Goal: Information Seeking & Learning: Check status

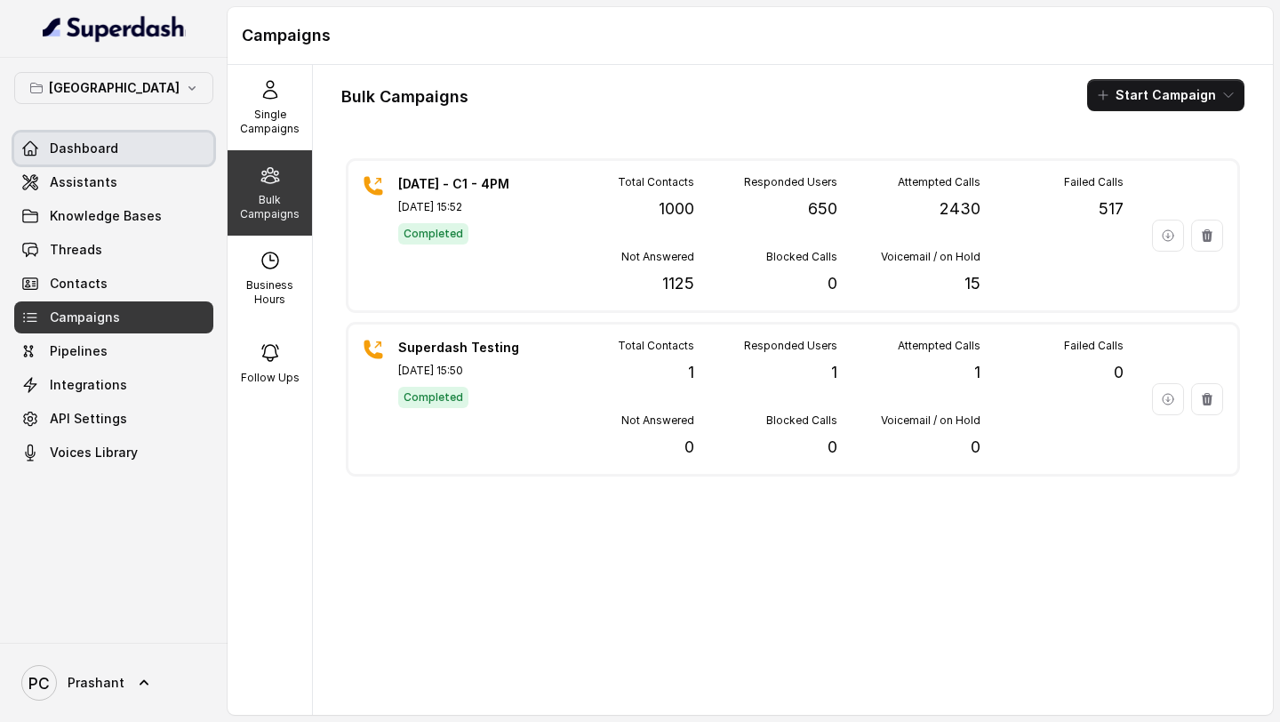
click at [126, 146] on link "Dashboard" at bounding box center [113, 148] width 199 height 32
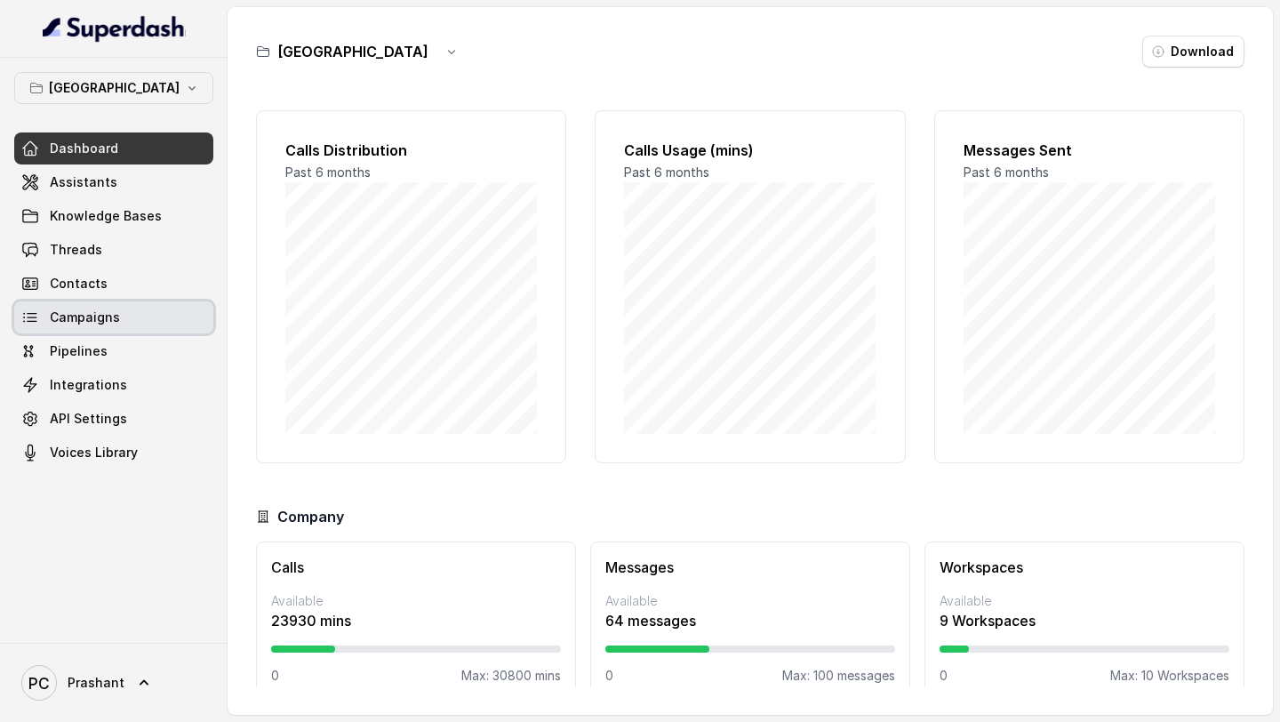
click at [100, 311] on span "Campaigns" at bounding box center [85, 318] width 70 height 18
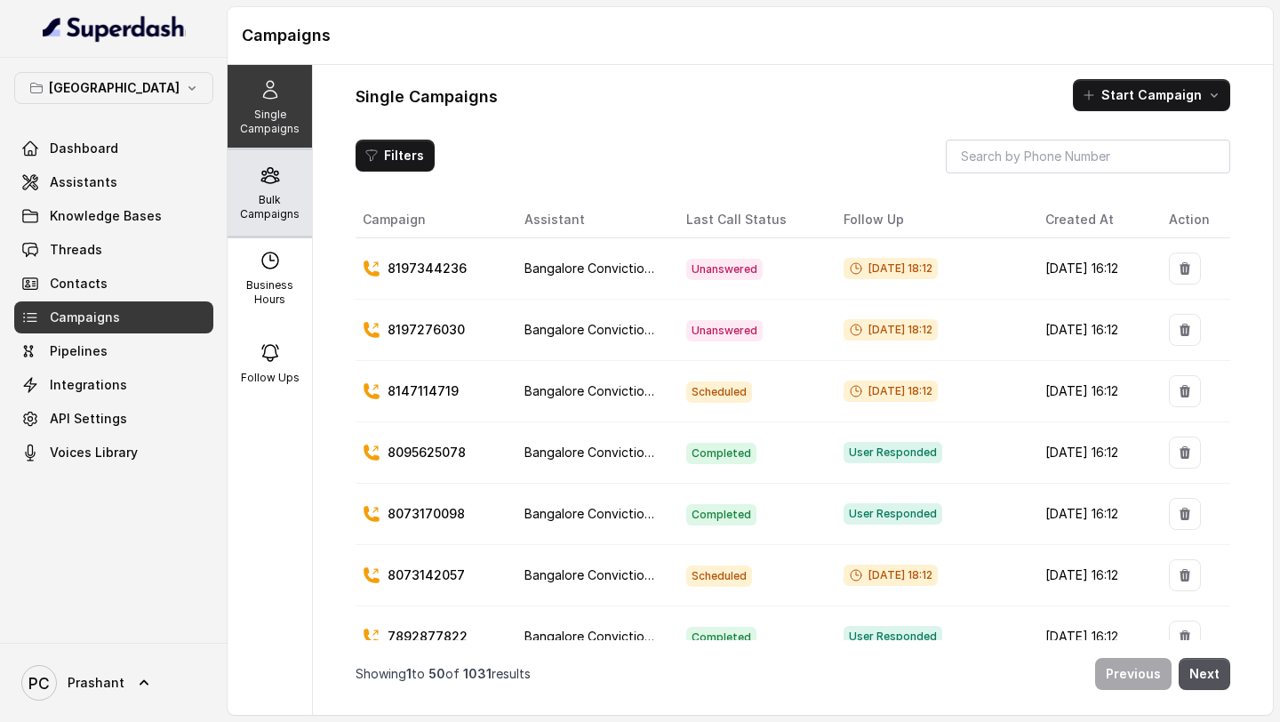
click at [307, 213] on div "Bulk Campaigns" at bounding box center [270, 192] width 84 height 85
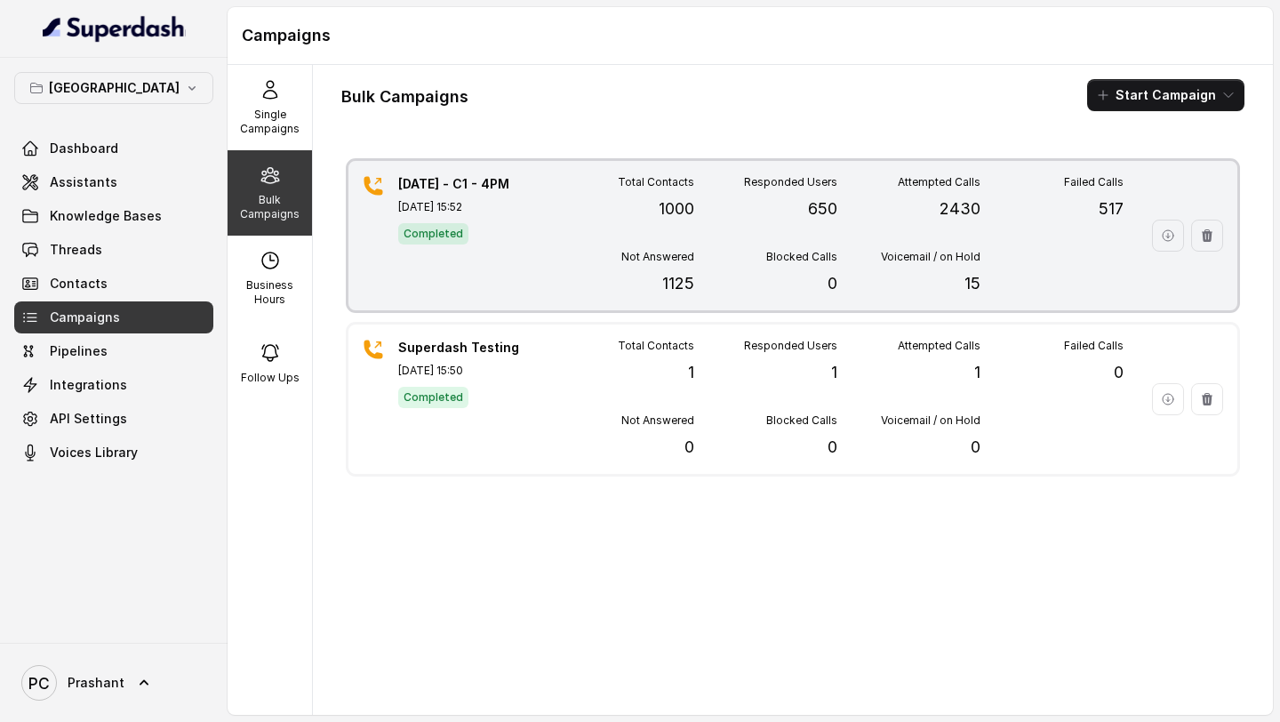
click at [516, 241] on div "Completed" at bounding box center [460, 232] width 124 height 23
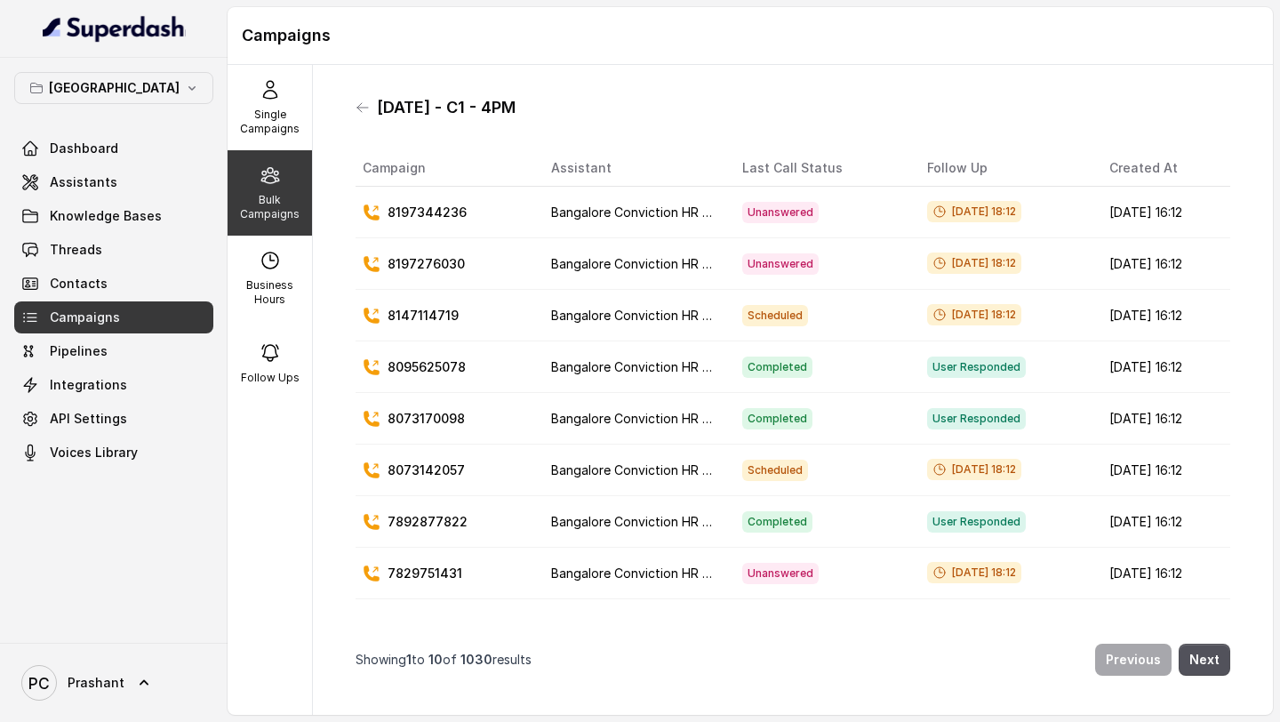
click at [31, 319] on icon at bounding box center [30, 318] width 18 height 18
click at [70, 284] on span "Contacts" at bounding box center [79, 284] width 58 height 18
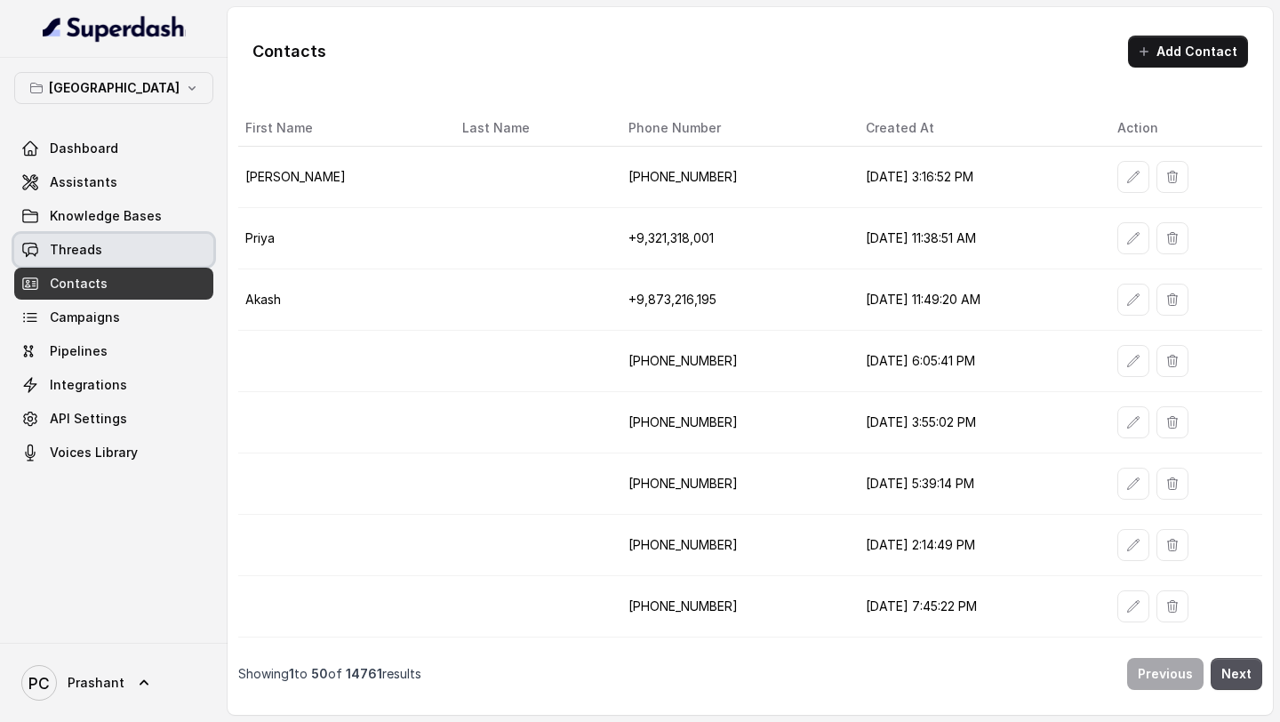
click at [157, 257] on link "Threads" at bounding box center [113, 250] width 199 height 32
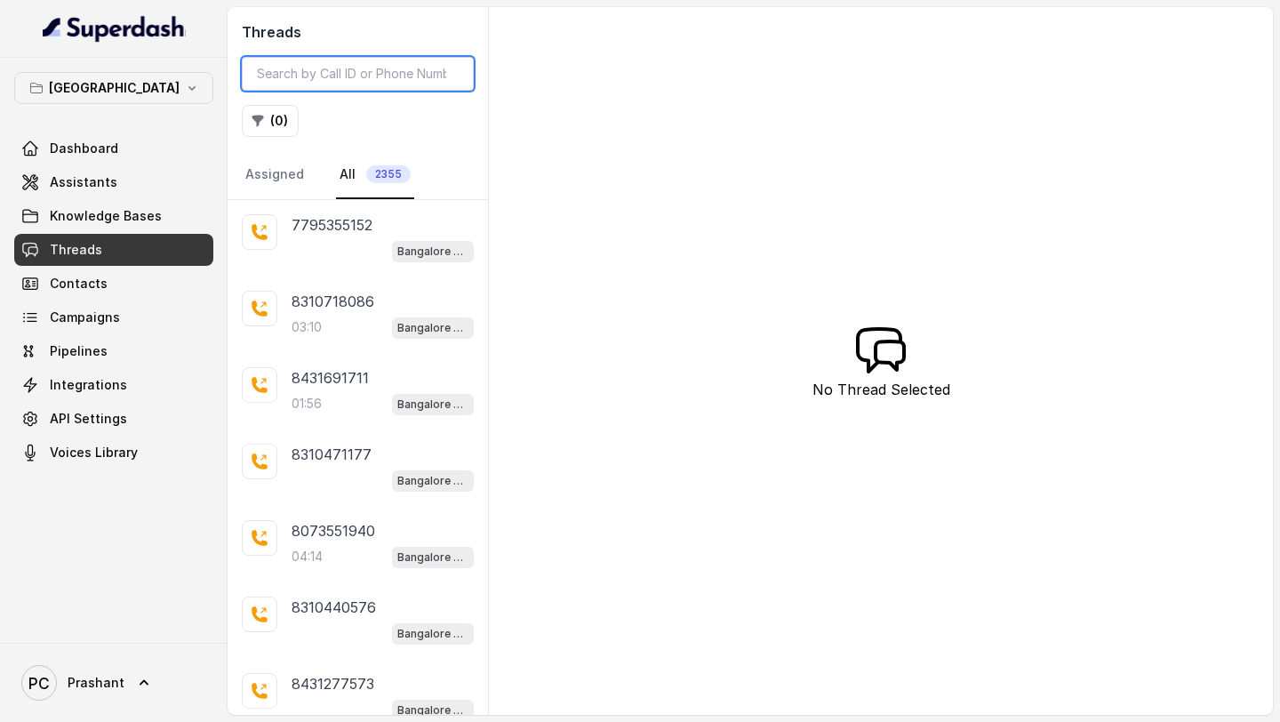
click at [369, 79] on input "search" at bounding box center [358, 74] width 232 height 34
paste input "6363402852"
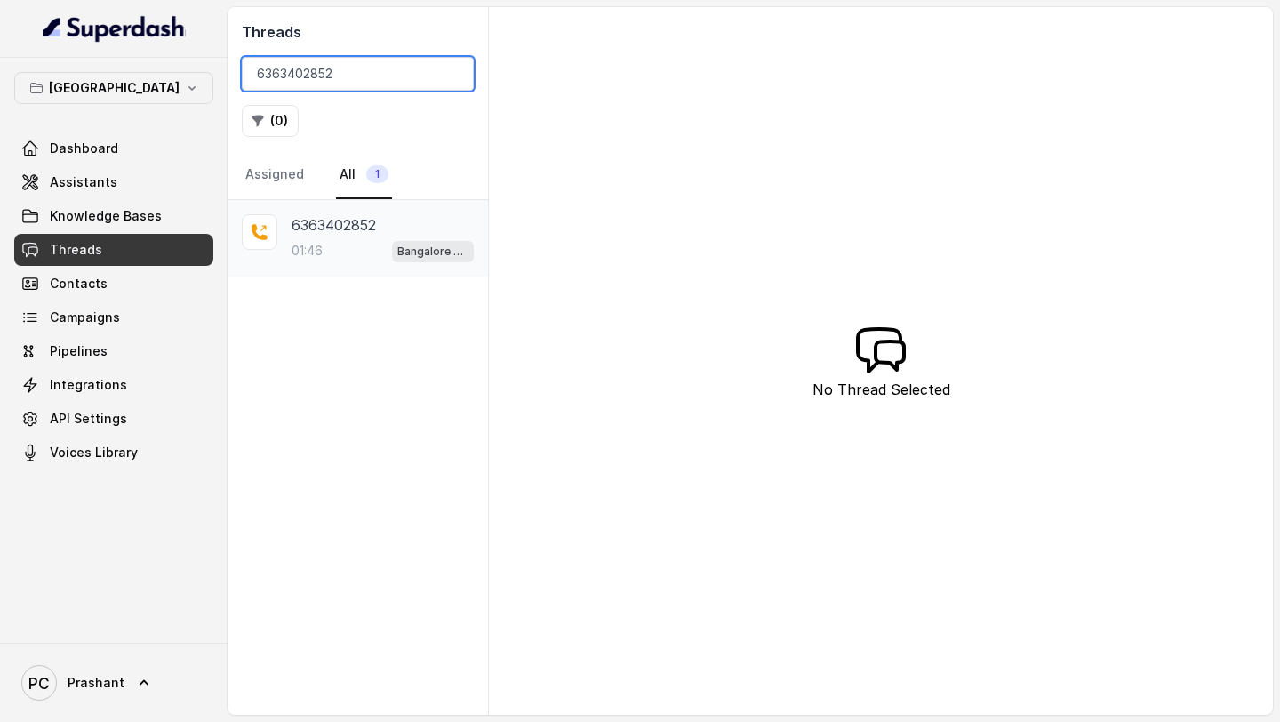
type input "6363402852"
click at [345, 248] on div "01:46 Bangalore Conviction HR Outbound Assistant" at bounding box center [383, 250] width 182 height 23
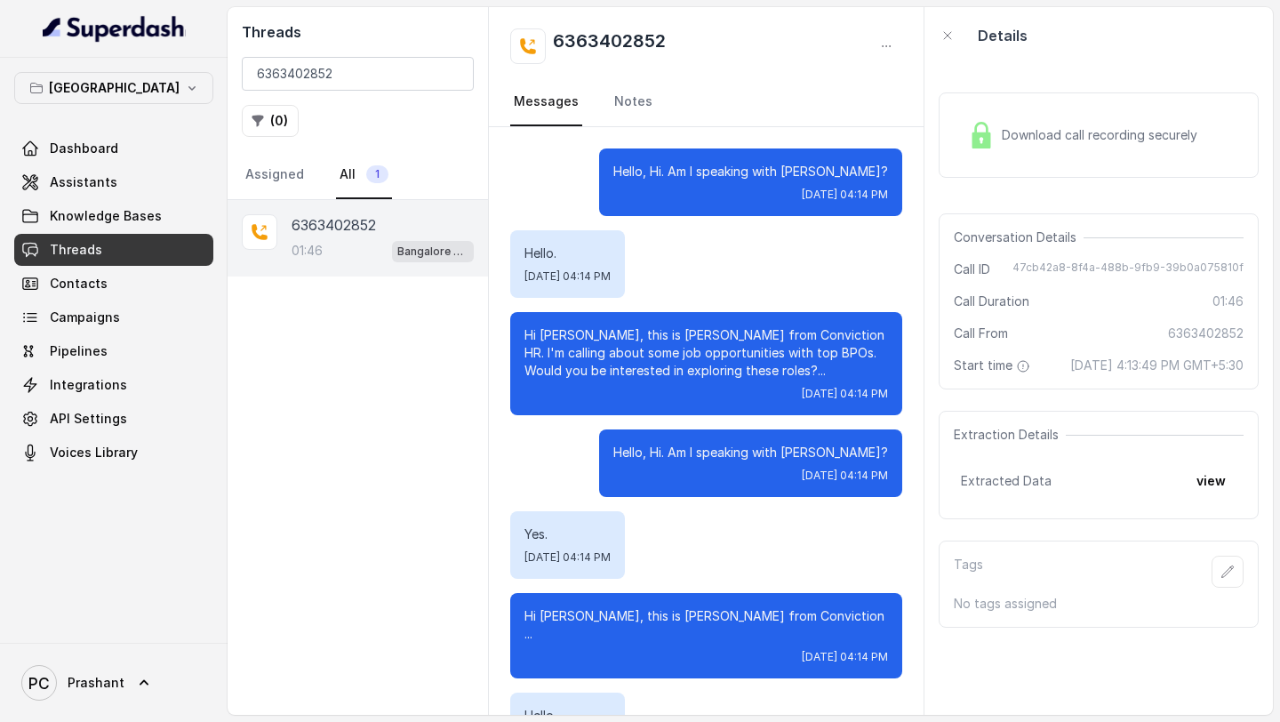
scroll to position [1881, 0]
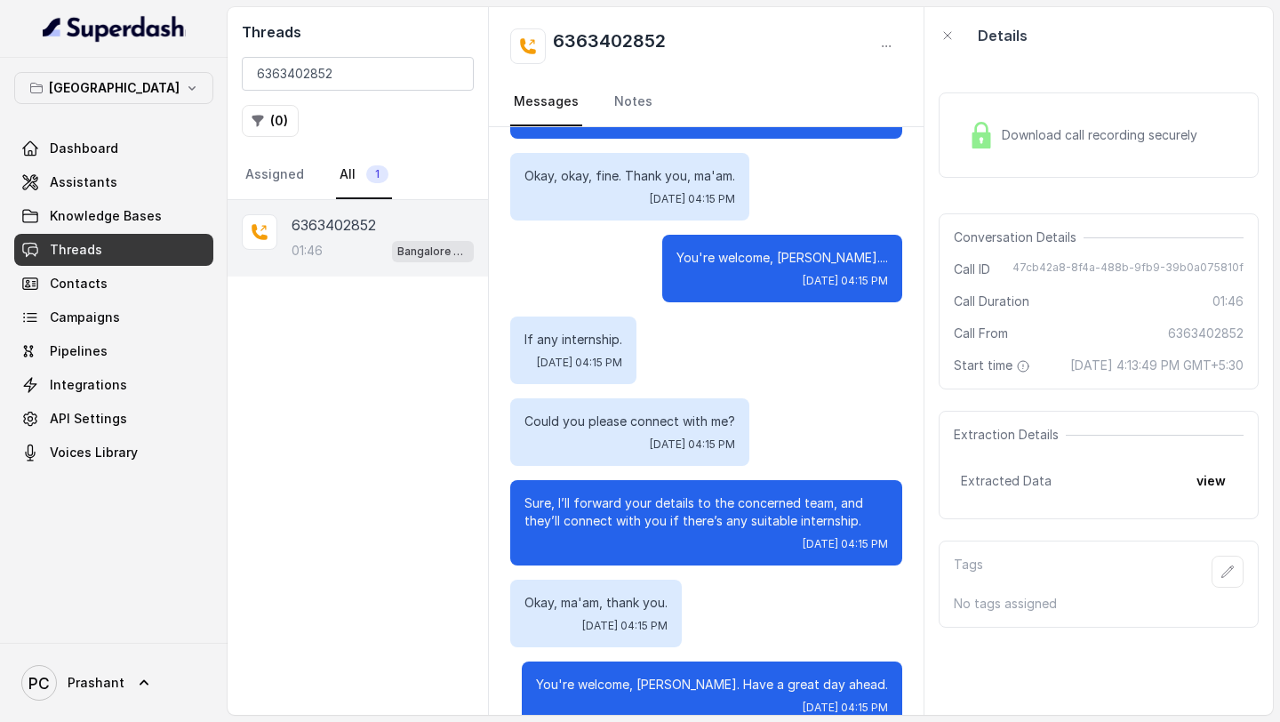
click at [1064, 139] on span "Download call recording securely" at bounding box center [1103, 135] width 203 height 18
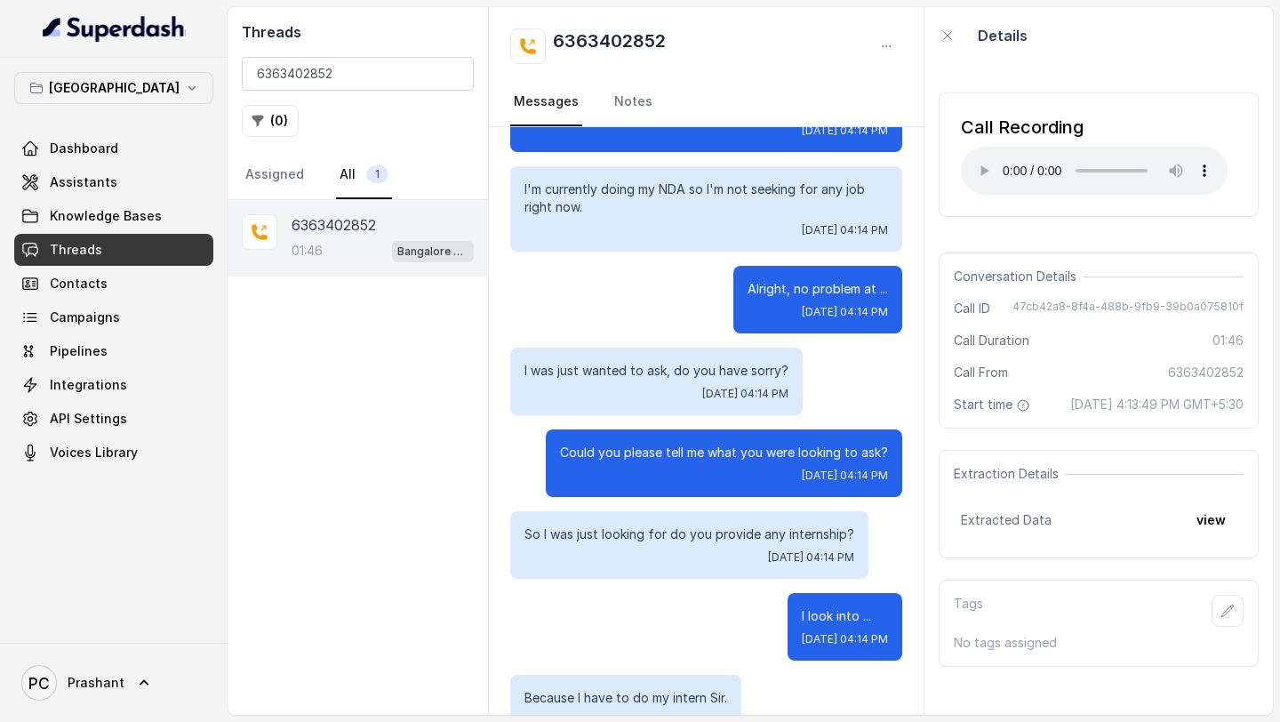
scroll to position [753, 0]
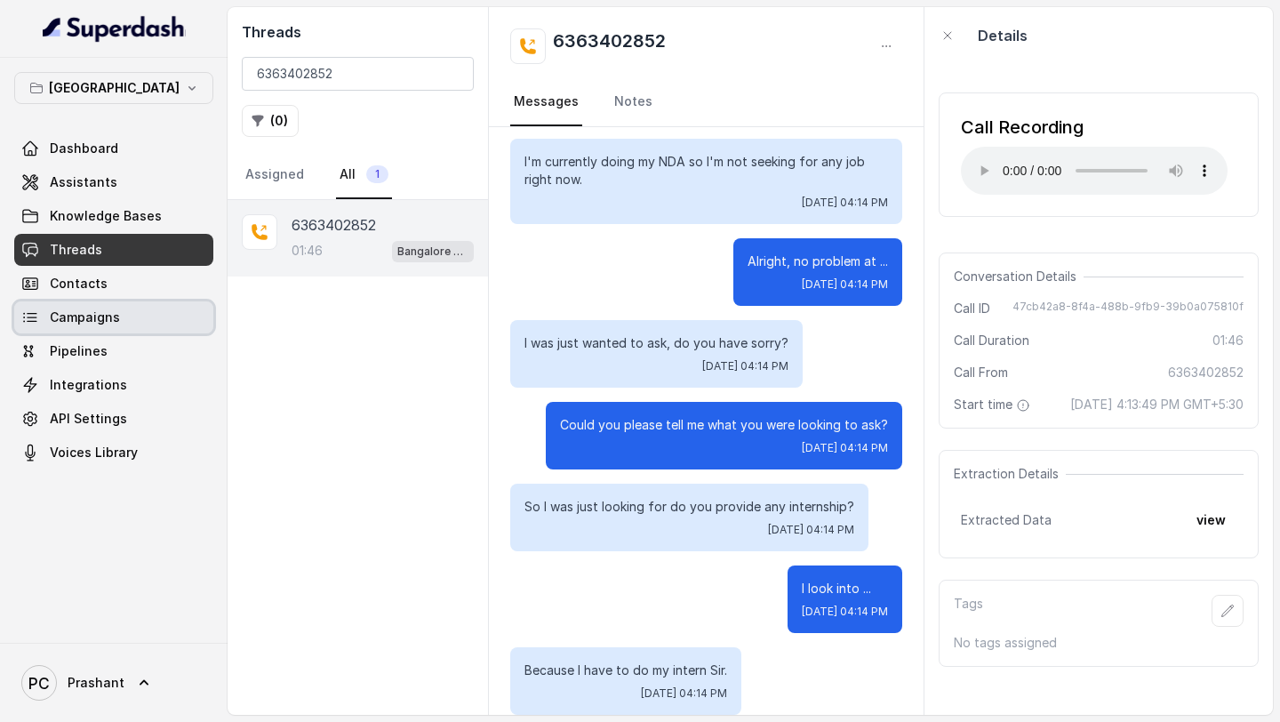
click at [114, 317] on span "Campaigns" at bounding box center [85, 318] width 70 height 18
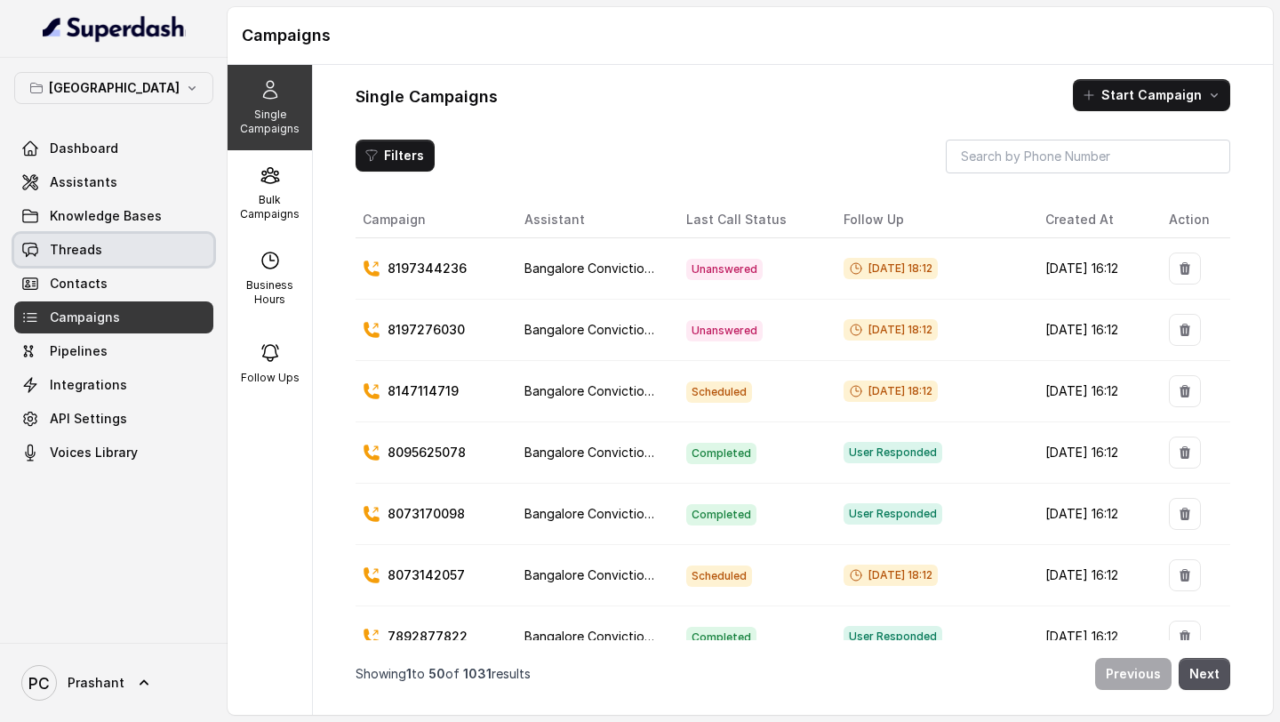
click at [92, 258] on span "Threads" at bounding box center [76, 250] width 52 height 18
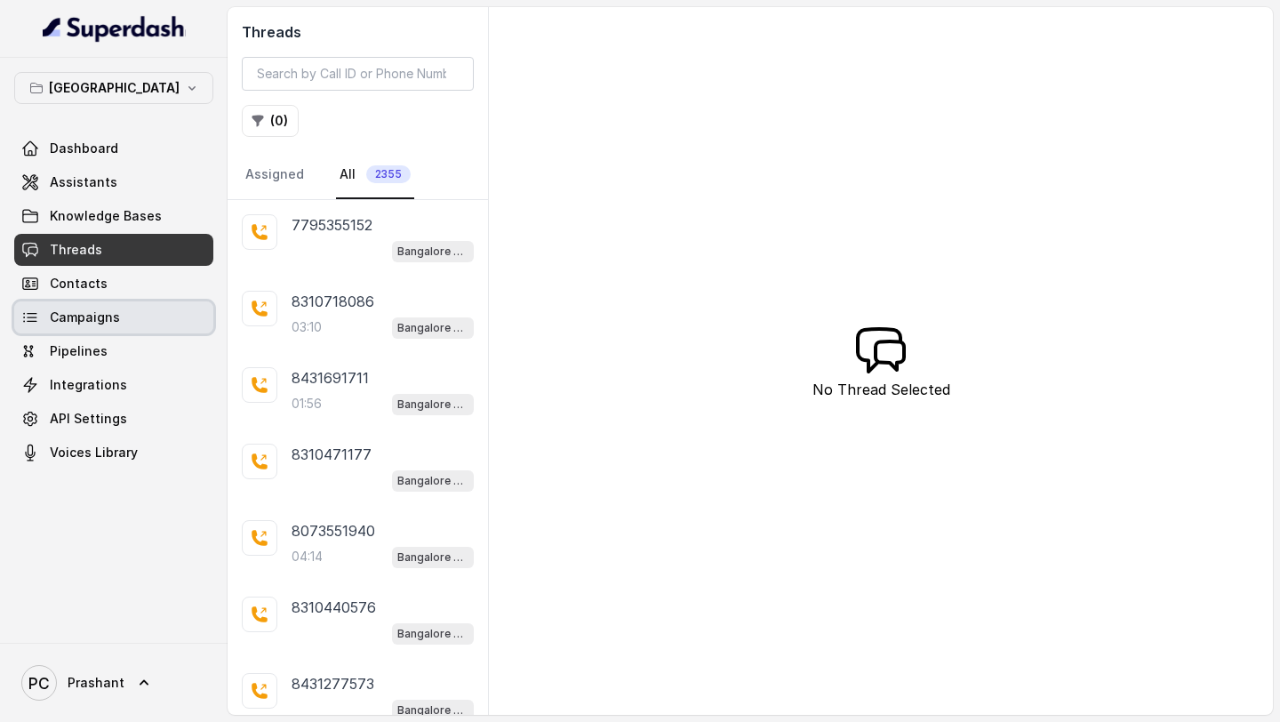
click at [108, 312] on span "Campaigns" at bounding box center [85, 318] width 70 height 18
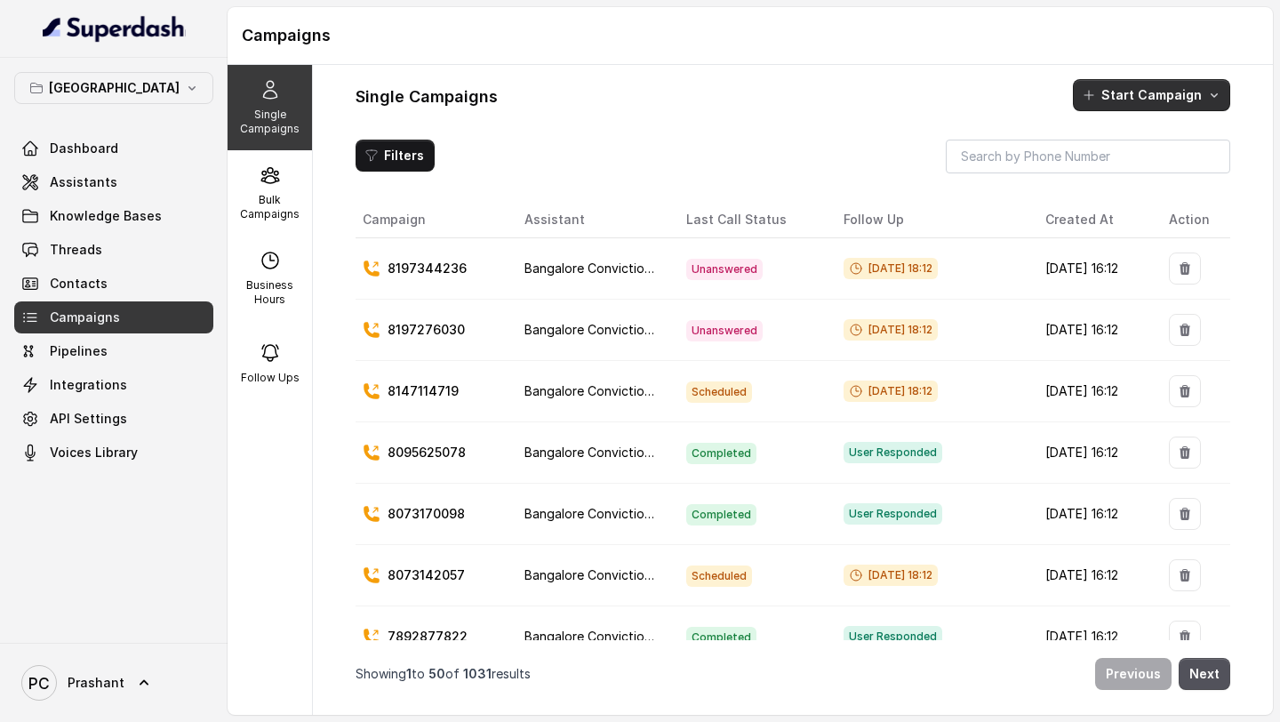
click at [1213, 99] on icon "button" at bounding box center [1215, 95] width 14 height 14
click at [963, 116] on div "Single Campaigns Start Campaign Filters Campaign Assistant Last Call Status Fol…" at bounding box center [793, 390] width 960 height 650
click at [677, 136] on div "Single Campaigns Start Campaign Filters Campaign Assistant Last Call Status Fol…" at bounding box center [793, 390] width 960 height 650
